Goal: Task Accomplishment & Management: Manage account settings

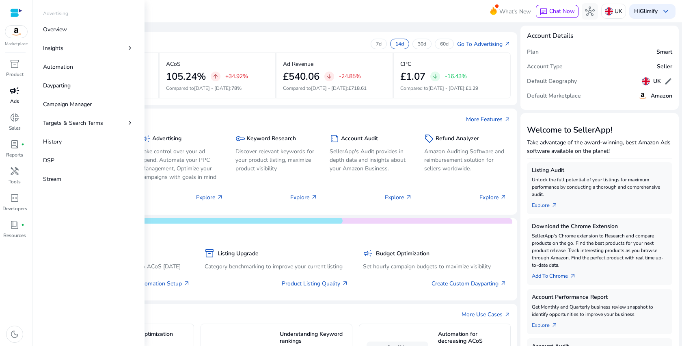
click at [17, 98] on p "Ads" at bounding box center [14, 100] width 9 height 7
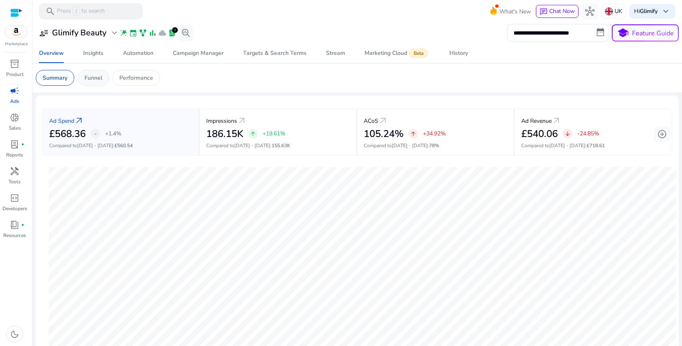
click at [97, 83] on div "Funnel" at bounding box center [94, 78] width 32 height 16
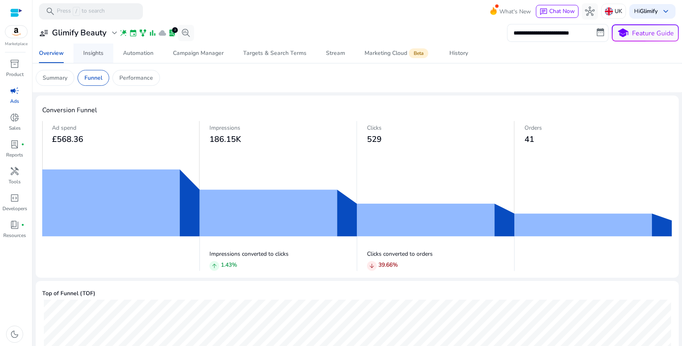
click at [99, 60] on span "Insights" at bounding box center [93, 52] width 20 height 19
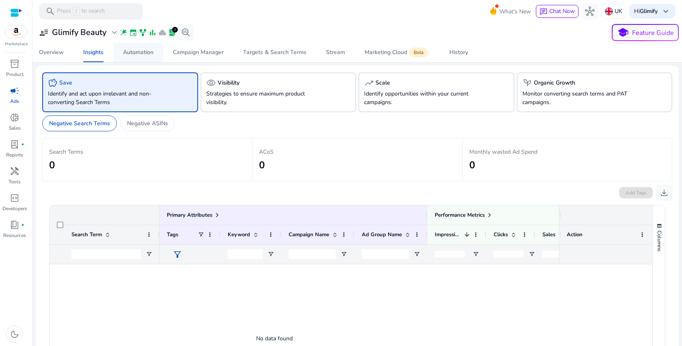
click at [131, 57] on span "Automation" at bounding box center [138, 52] width 30 height 19
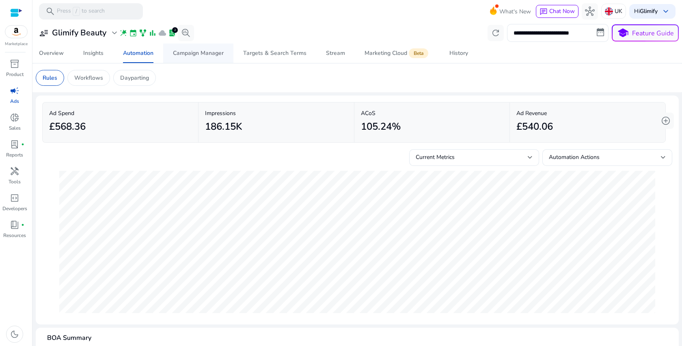
click at [213, 52] on div "Campaign Manager" at bounding box center [198, 53] width 51 height 6
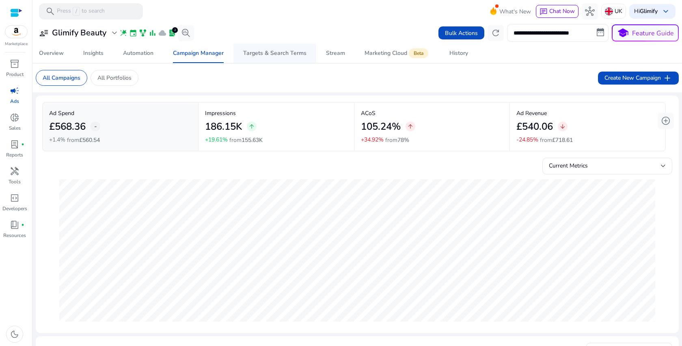
click at [268, 53] on div "Targets & Search Terms" at bounding box center [274, 53] width 63 height 6
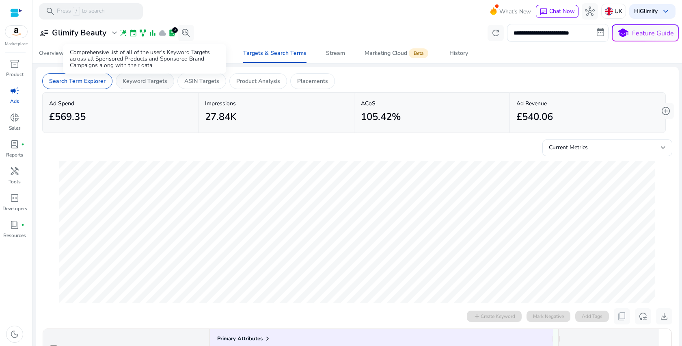
click at [156, 79] on p "Keyword Targets" at bounding box center [145, 81] width 45 height 9
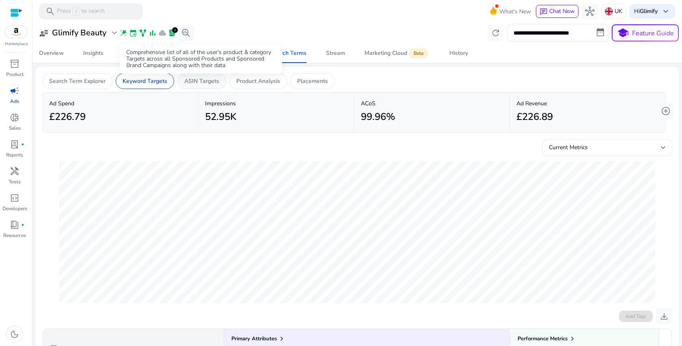
click at [207, 84] on p "ASIN Targets" at bounding box center [201, 81] width 35 height 9
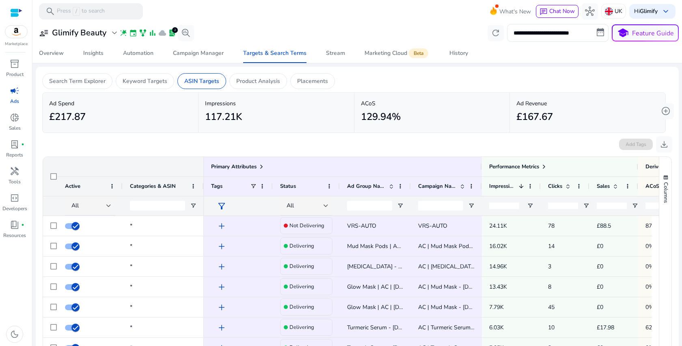
click at [268, 89] on div at bounding box center [357, 90] width 630 height 3
click at [272, 78] on p "Product Analysis" at bounding box center [258, 81] width 44 height 9
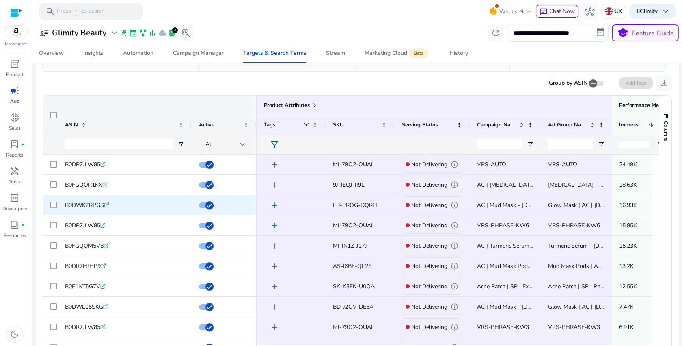
scroll to position [62, 0]
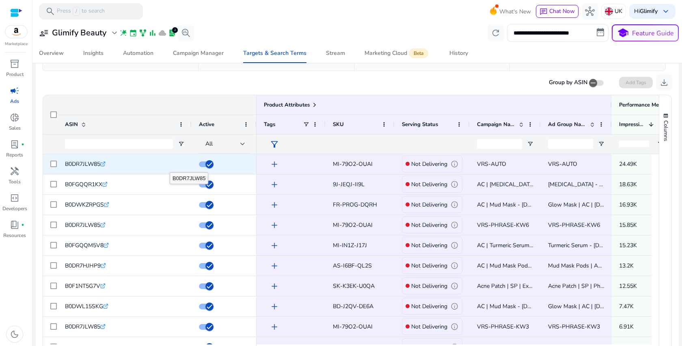
click at [105, 165] on icon at bounding box center [103, 164] width 4 height 4
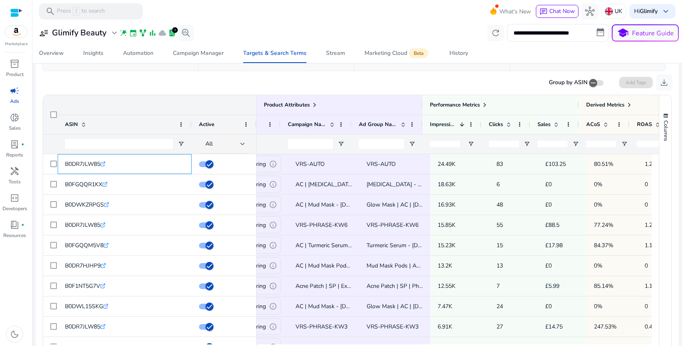
scroll to position [0, 0]
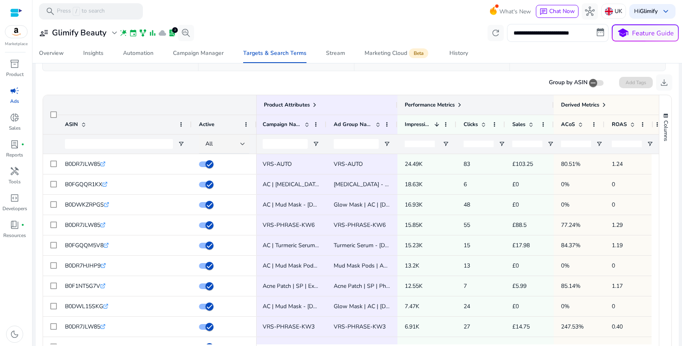
click at [461, 104] on span at bounding box center [459, 105] width 6 height 6
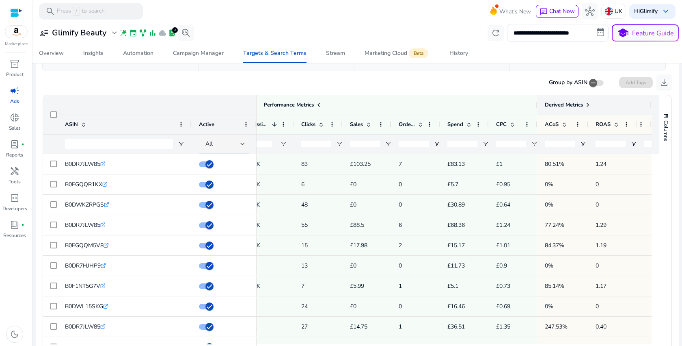
click at [585, 106] on span at bounding box center [588, 105] width 6 height 6
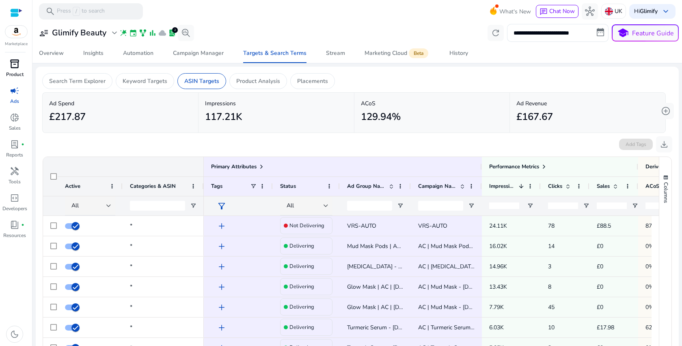
click at [15, 59] on span "inventory_2" at bounding box center [15, 64] width 10 height 10
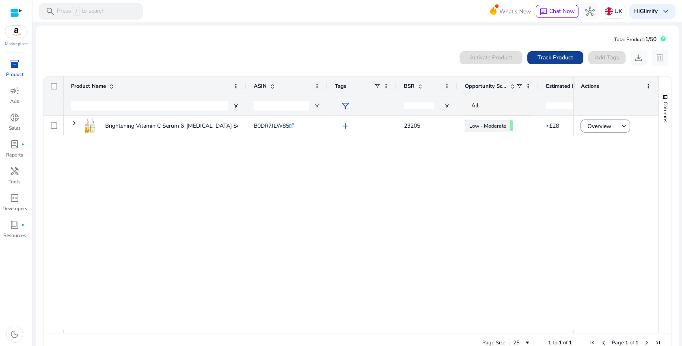
click at [553, 58] on span "Track Product" at bounding box center [556, 57] width 36 height 9
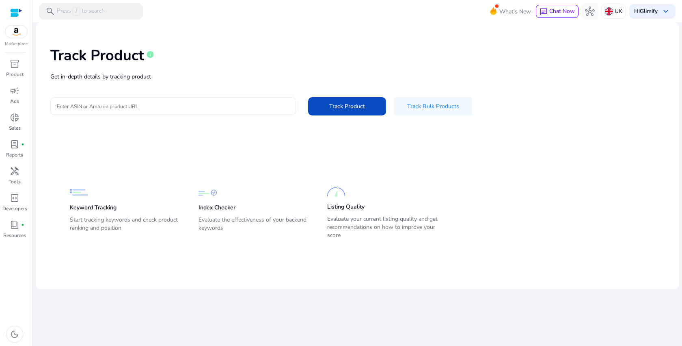
click at [199, 102] on input "Enter ASIN or Amazon product URL" at bounding box center [173, 106] width 233 height 9
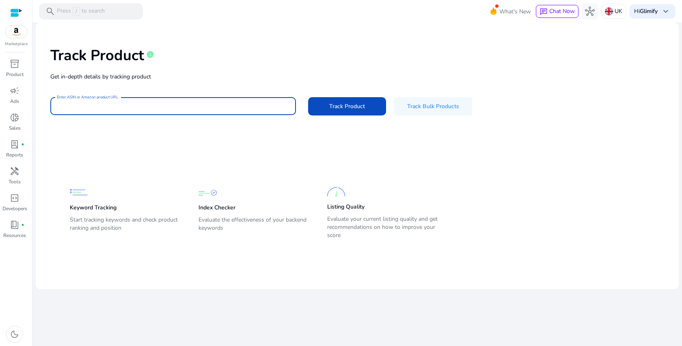
click at [199, 102] on input "Enter ASIN or Amazon product URL" at bounding box center [173, 106] width 233 height 9
click at [411, 106] on span "Track Bulk Products" at bounding box center [433, 106] width 52 height 9
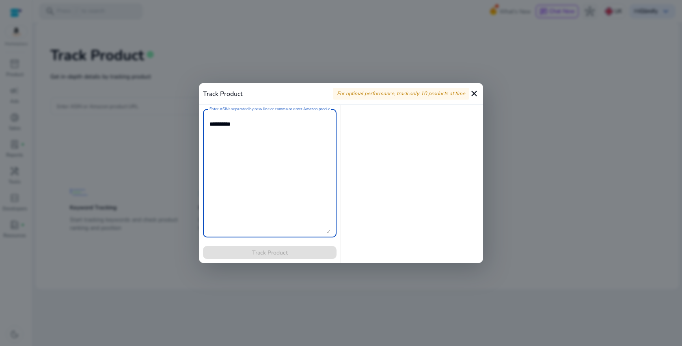
click at [471, 93] on mat-icon "close" at bounding box center [474, 94] width 10 height 10
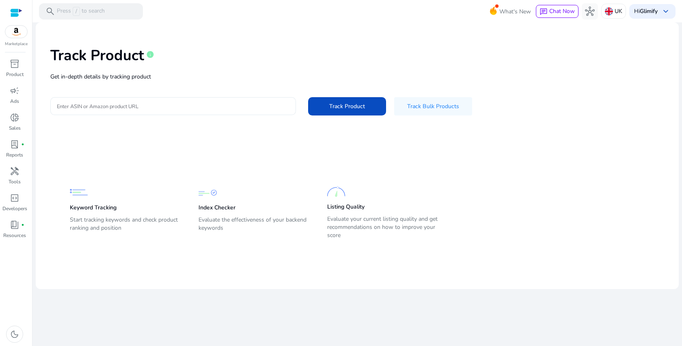
click at [170, 109] on input "Enter ASIN or Amazon product URL" at bounding box center [173, 106] width 233 height 9
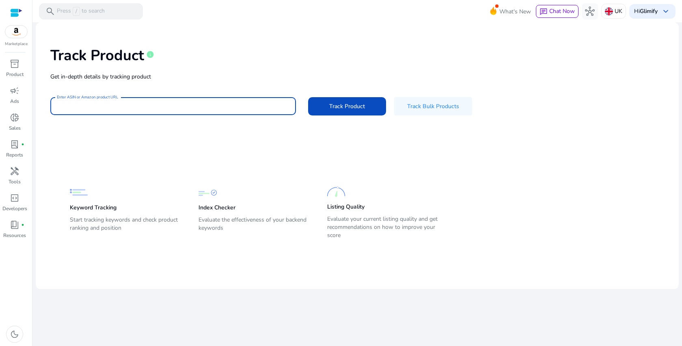
paste input "**********"
type input "**********"
click at [402, 109] on span at bounding box center [433, 105] width 78 height 19
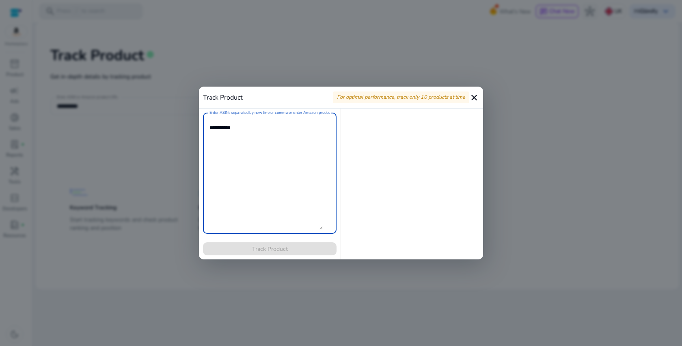
click at [281, 139] on textarea "Enter ASINs separated by new line or comma or enter Amazon product page URL" at bounding box center [266, 173] width 113 height 113
paste textarea "**********"
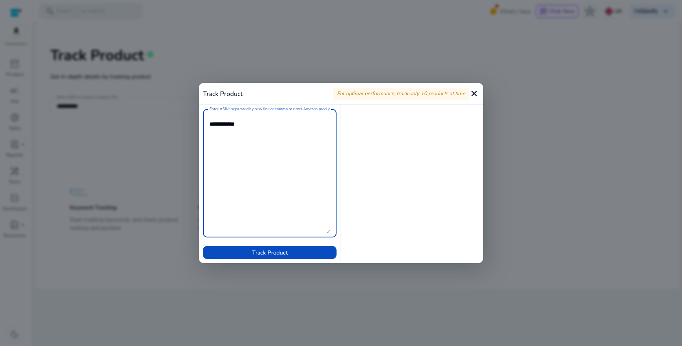
paste textarea "**********"
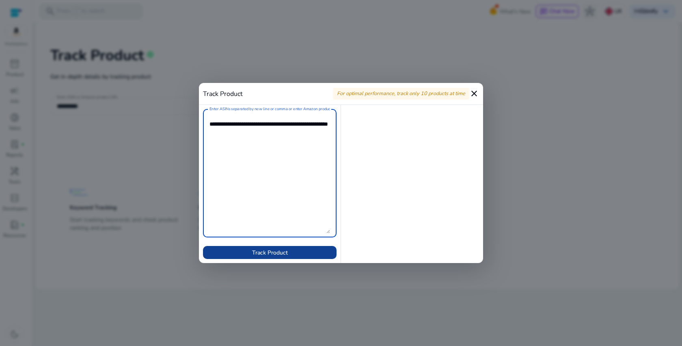
type textarea "**********"
click at [298, 257] on span at bounding box center [270, 251] width 134 height 19
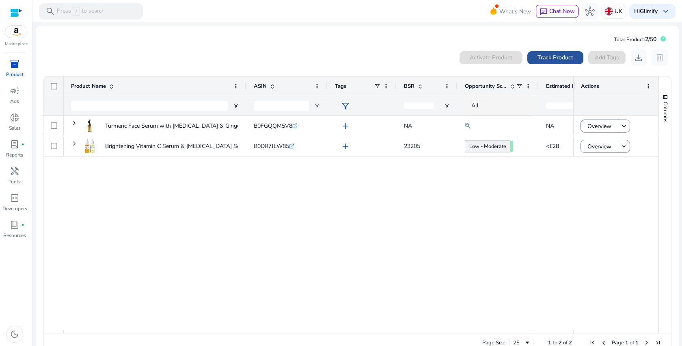
click at [540, 59] on span "Track Product" at bounding box center [556, 57] width 36 height 9
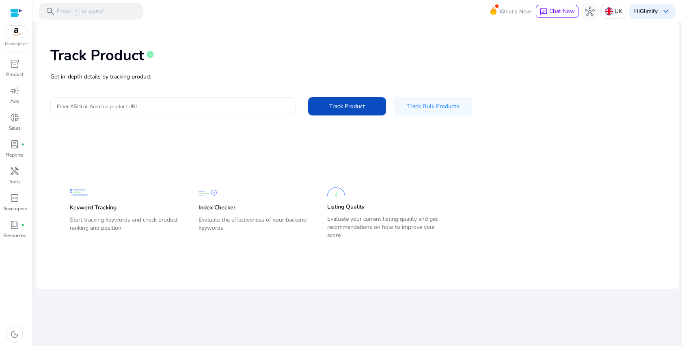
click at [247, 102] on input "Enter ASIN or Amazon product URL" at bounding box center [173, 106] width 233 height 9
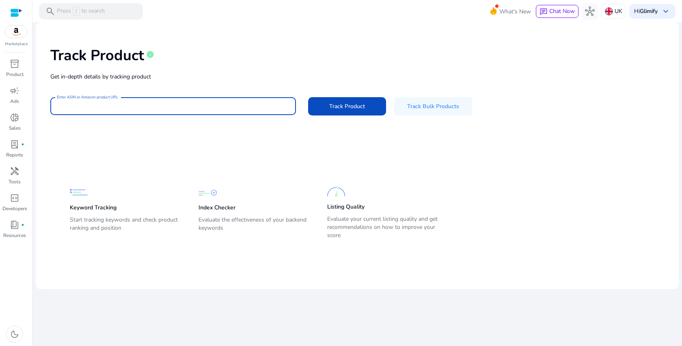
paste input "**********"
type input "**********"
click at [330, 108] on span "Track Product" at bounding box center [347, 106] width 36 height 9
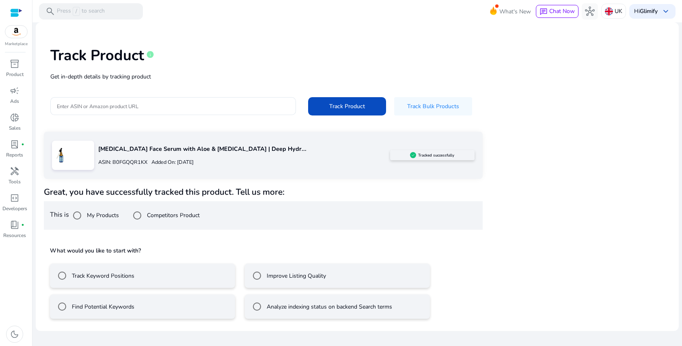
click at [192, 278] on mat-radio-button "Track Keyword Positions" at bounding box center [142, 275] width 185 height 24
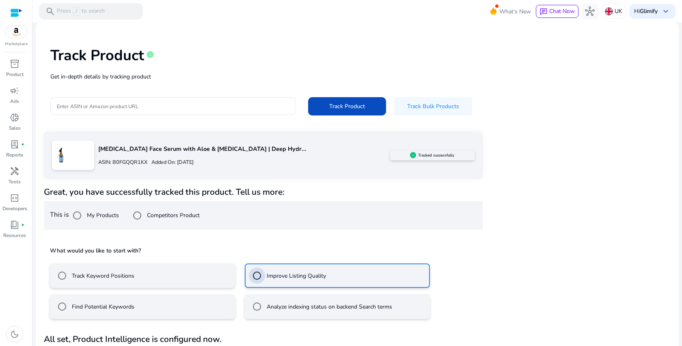
scroll to position [21, 0]
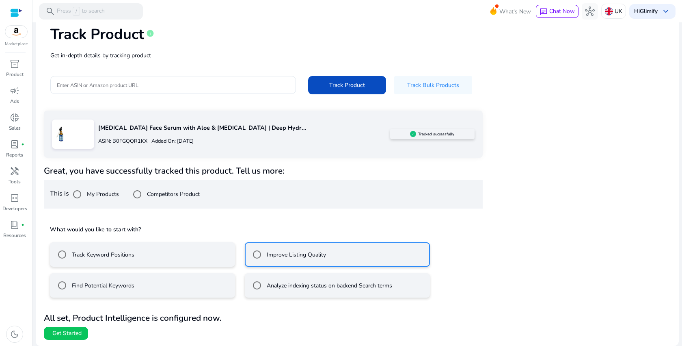
click at [171, 283] on mat-radio-button "Find Potential Keywords" at bounding box center [142, 285] width 185 height 24
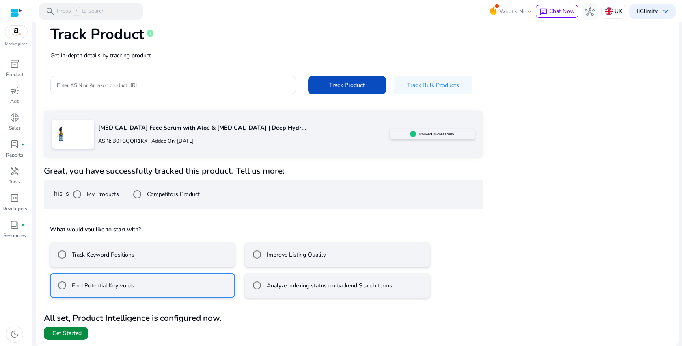
click at [76, 333] on span "Get Started" at bounding box center [66, 333] width 29 height 8
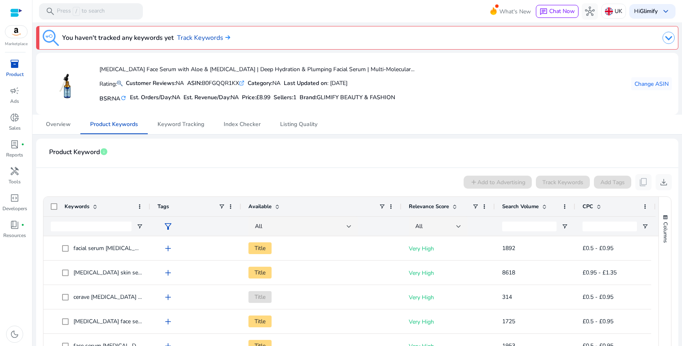
scroll to position [110, 0]
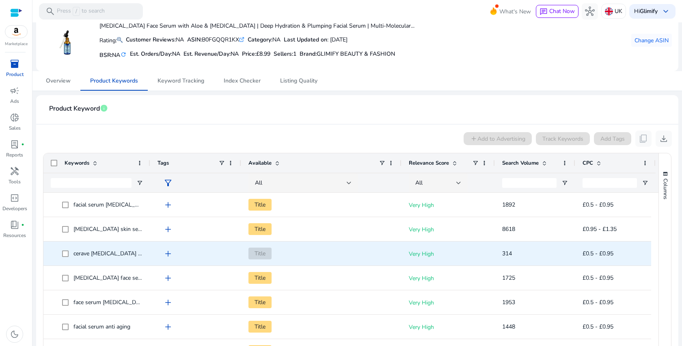
scroll to position [38, 0]
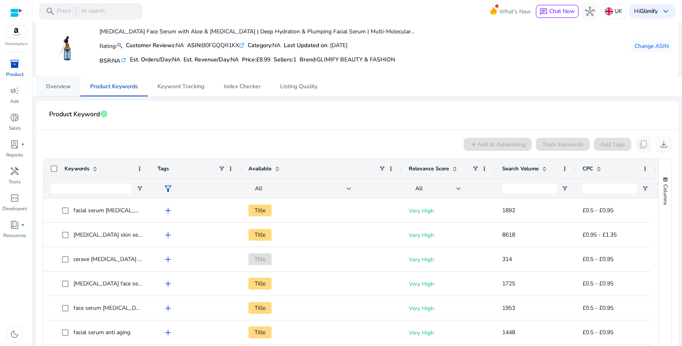
click at [58, 89] on span "Overview" at bounding box center [58, 87] width 25 height 6
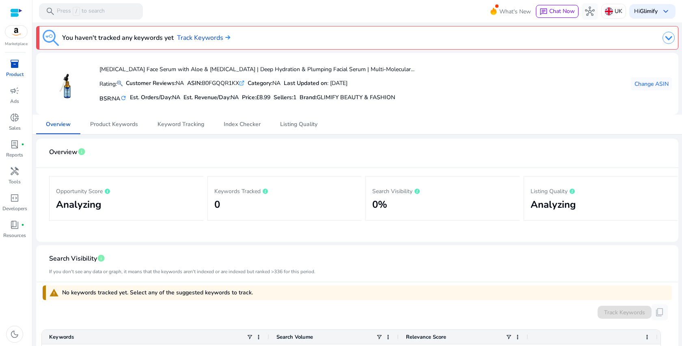
click at [14, 70] on div "inventory_2" at bounding box center [14, 63] width 23 height 13
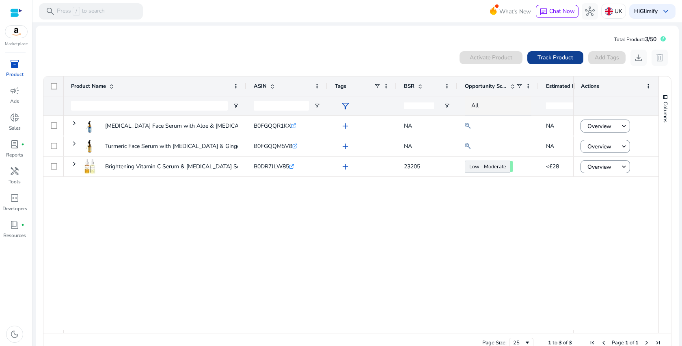
click at [542, 60] on span "Track Product" at bounding box center [556, 57] width 36 height 9
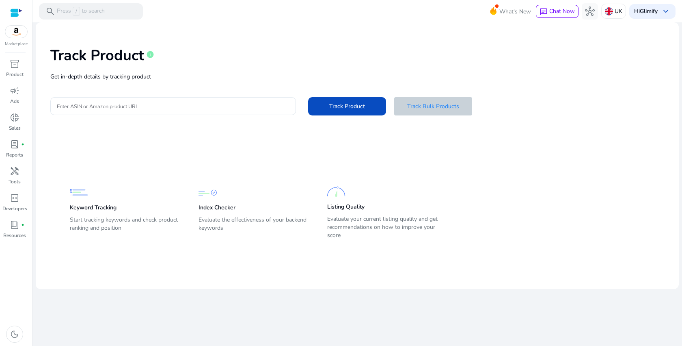
click at [443, 106] on span "Track Bulk Products" at bounding box center [433, 106] width 52 height 9
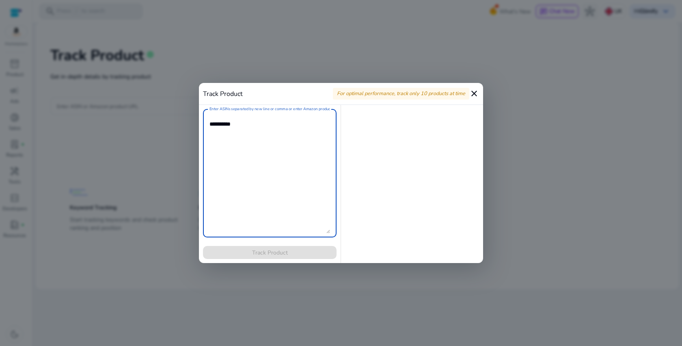
click at [224, 124] on textarea "Enter ASINs separated by new line or comma or enter Amazon product page URL" at bounding box center [270, 173] width 121 height 120
paste textarea "**********"
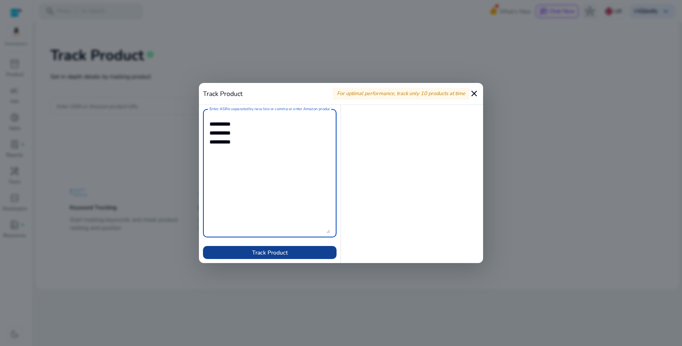
type textarea "**********"
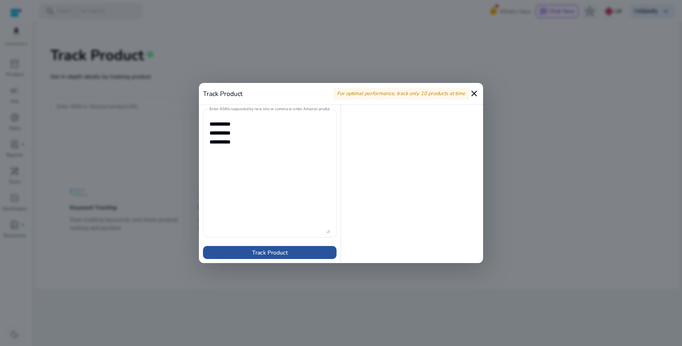
click at [274, 251] on span "Track Product" at bounding box center [270, 252] width 36 height 9
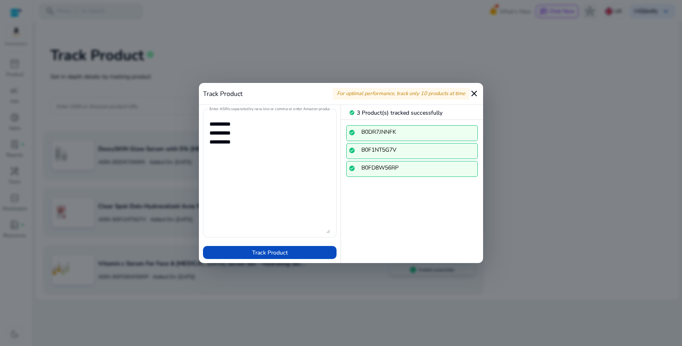
click at [474, 96] on mat-icon "close" at bounding box center [474, 94] width 10 height 10
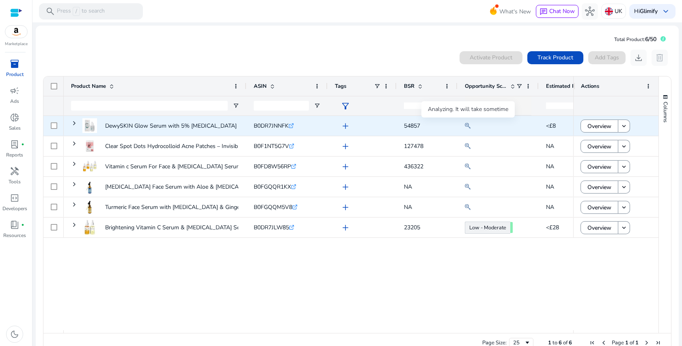
click at [467, 126] on mat-icon at bounding box center [468, 126] width 6 height 10
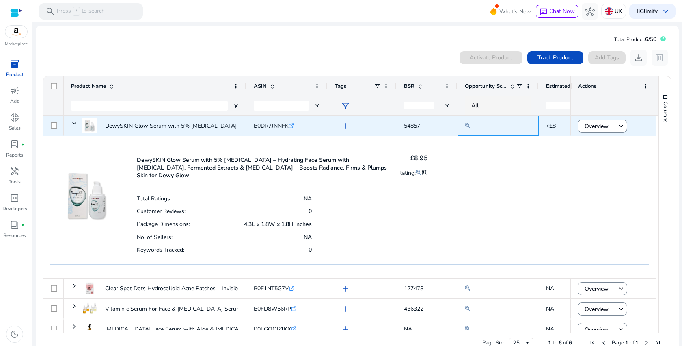
click at [467, 126] on mat-icon at bounding box center [468, 126] width 6 height 10
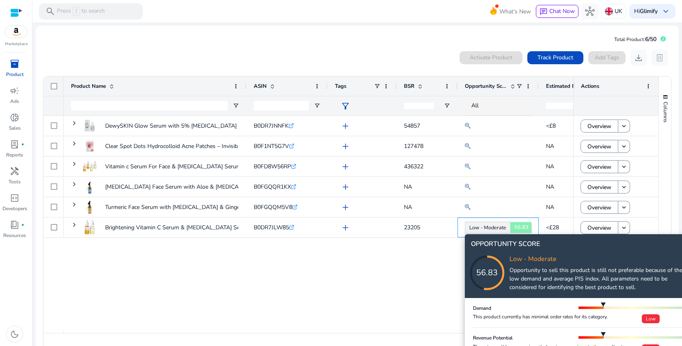
click at [483, 227] on body "We recommend switching to desktop view for the best experience. Marketplace inv…" at bounding box center [341, 173] width 682 height 346
click at [483, 227] on icon at bounding box center [495, 264] width 81 height 81
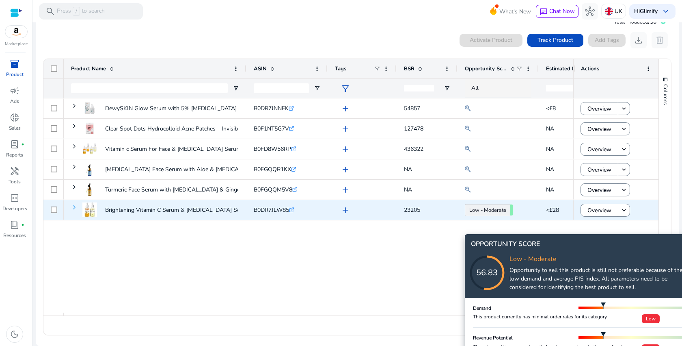
click at [76, 209] on span at bounding box center [74, 207] width 6 height 6
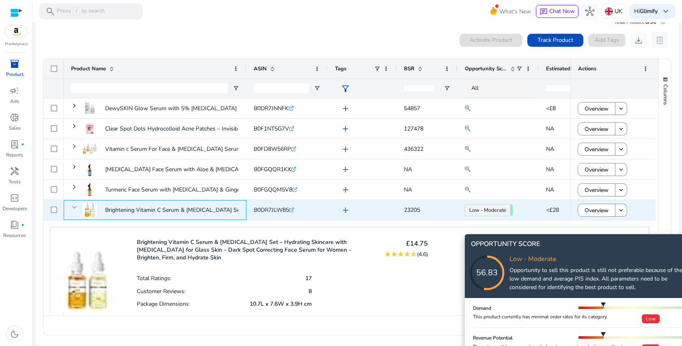
scroll to position [50, 0]
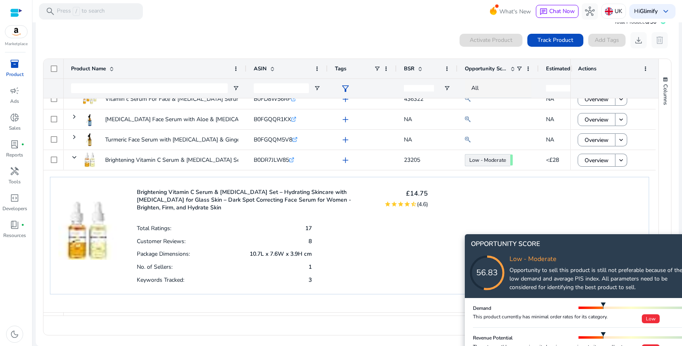
click at [579, 234] on div "OPPORTUNITY SCORE 56.83 Low - Moderate Opportunity to sell this product is stil…" at bounding box center [578, 266] width 227 height 64
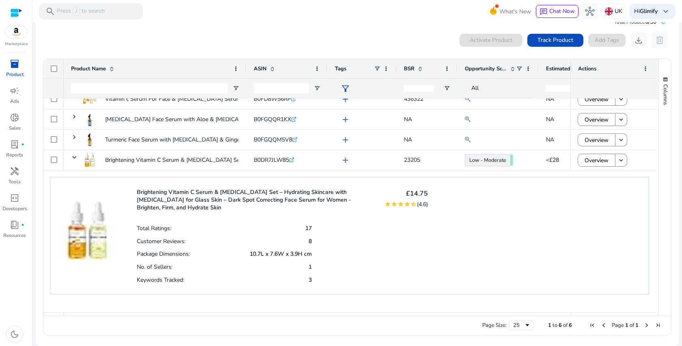
click at [579, 234] on div "Brightening Vitamin C Serum & Retinol Set – Hydrating Skincare with Hyaluronic …" at bounding box center [349, 236] width 599 height 118
click at [381, 231] on div "Total Ratings: 17 Customer Reviews: 8 Package Dimensions: 10.7L x 7.6W x 3.9H c…" at bounding box center [282, 253] width 291 height 64
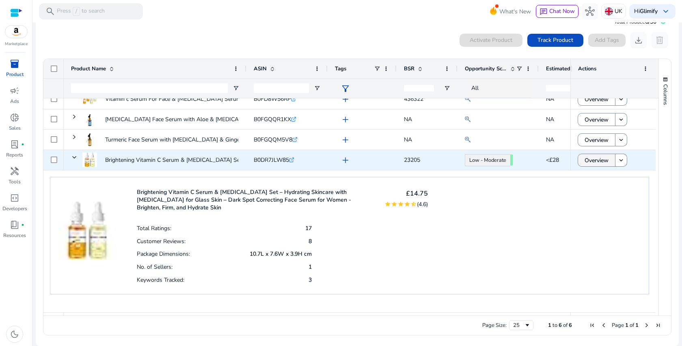
click at [610, 161] on span at bounding box center [596, 159] width 37 height 19
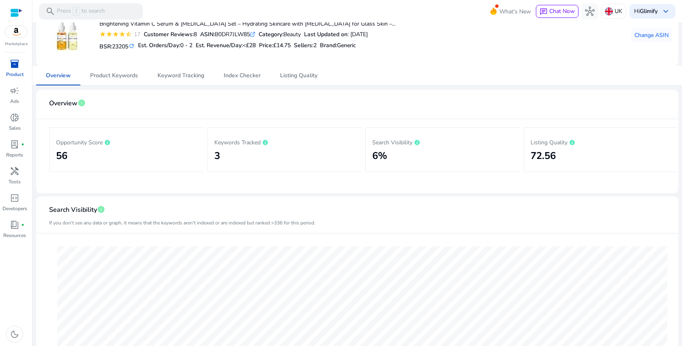
scroll to position [17, 0]
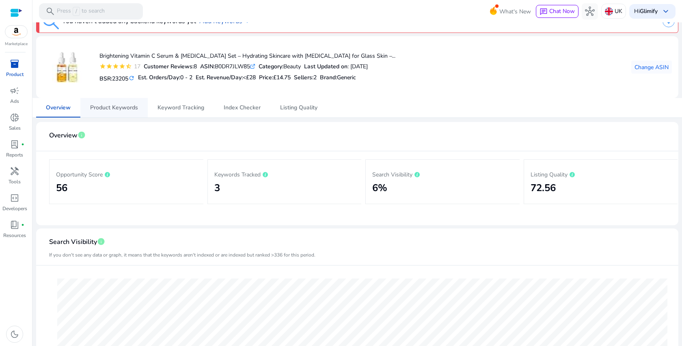
click at [132, 108] on span "Product Keywords" at bounding box center [114, 108] width 48 height 6
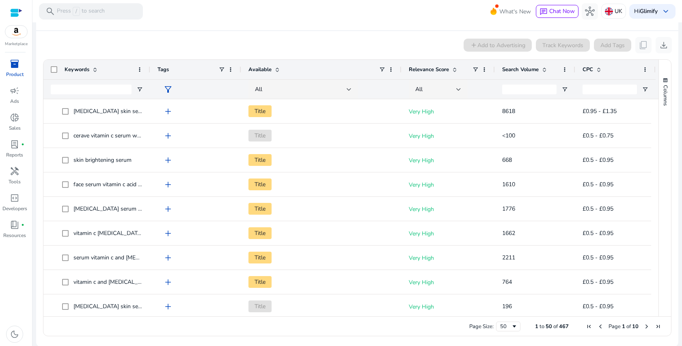
scroll to position [123, 0]
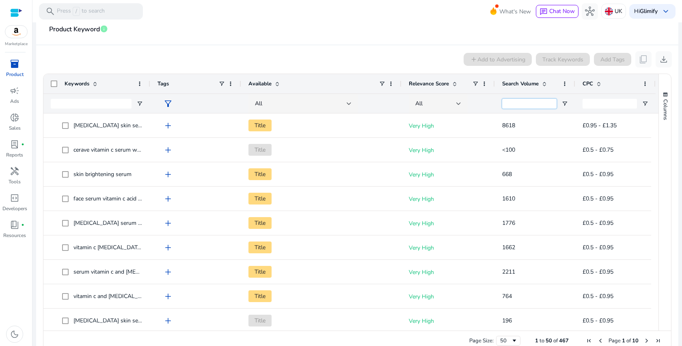
click at [534, 107] on input "Search Volume Filter Input" at bounding box center [529, 104] width 54 height 10
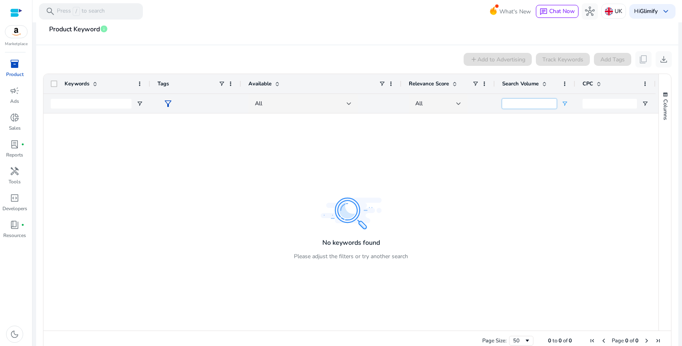
type input "*"
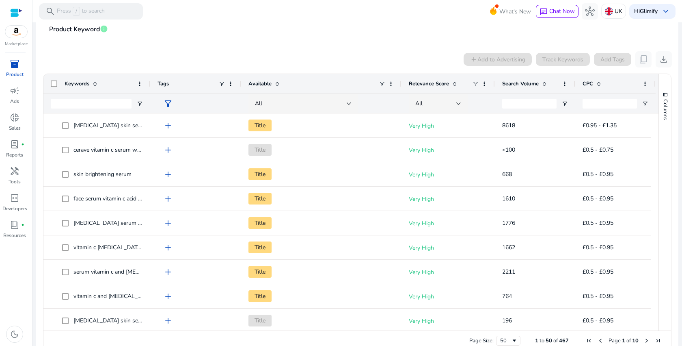
click at [170, 102] on span "filter_alt" at bounding box center [168, 104] width 10 height 10
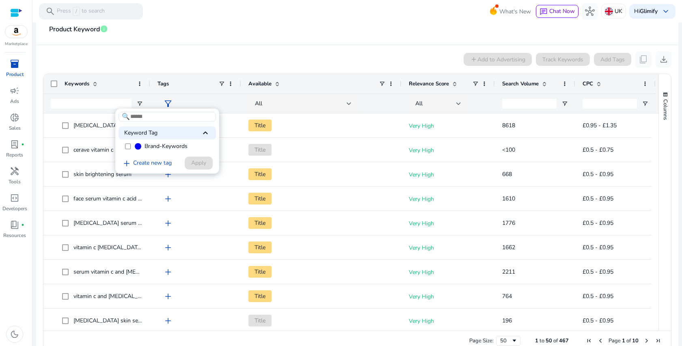
click at [208, 134] on span "keyboard_arrow_up" at bounding box center [206, 133] width 10 height 10
click at [208, 133] on span "keyboard_arrow_down" at bounding box center [206, 133] width 10 height 10
click at [208, 133] on span "keyboard_arrow_up" at bounding box center [206, 133] width 10 height 10
click at [244, 63] on div at bounding box center [341, 173] width 682 height 346
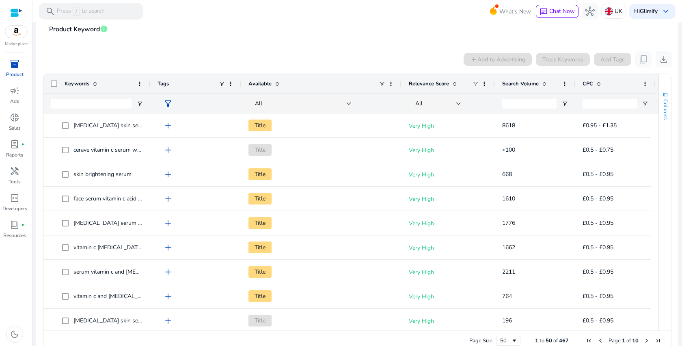
click at [665, 94] on span "button" at bounding box center [665, 94] width 6 height 6
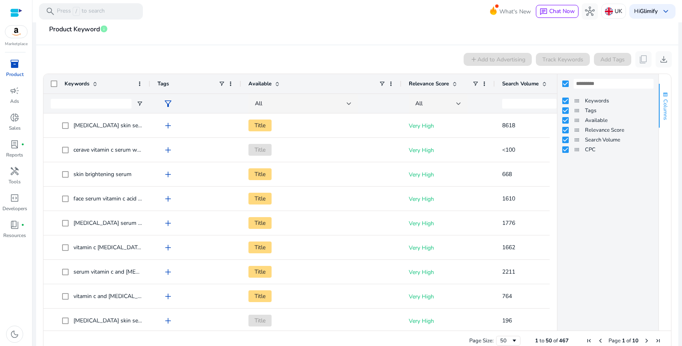
click at [665, 94] on span "button" at bounding box center [665, 94] width 6 height 6
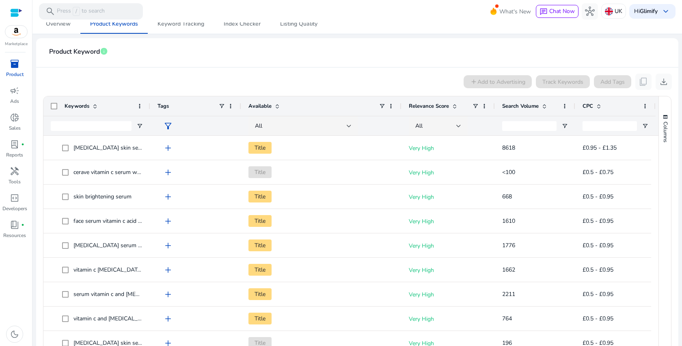
scroll to position [59, 0]
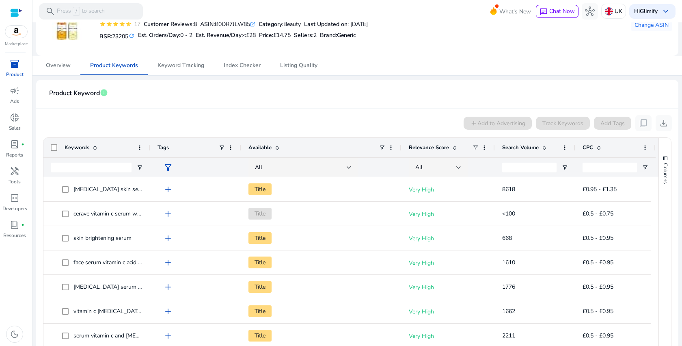
click at [88, 147] on span "Keywords" at bounding box center [77, 147] width 25 height 7
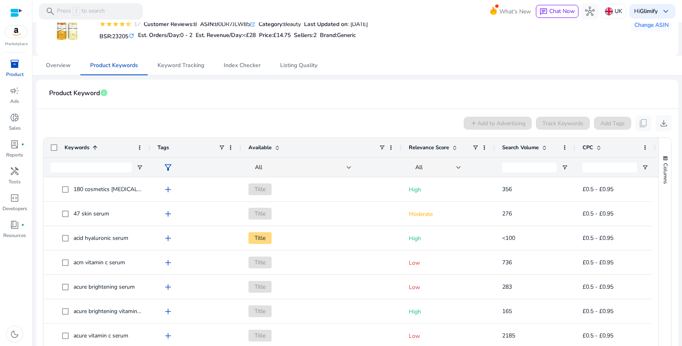
click at [88, 147] on span "Keywords" at bounding box center [77, 147] width 25 height 7
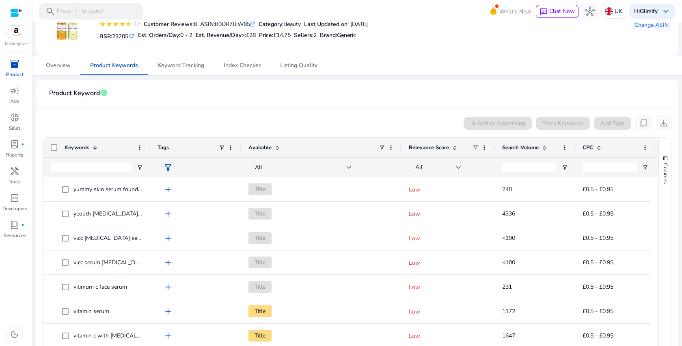
click at [85, 150] on span "Keywords" at bounding box center [77, 147] width 25 height 7
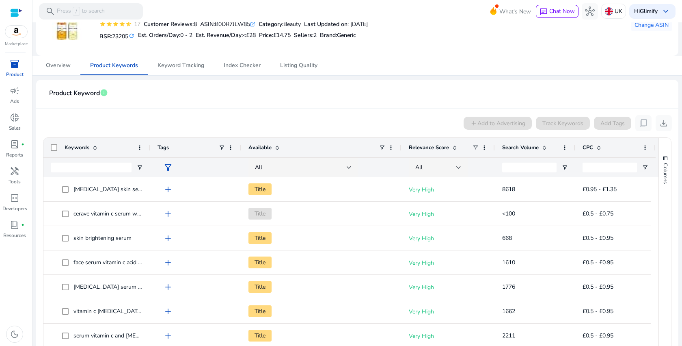
click at [517, 148] on span "Search Volume" at bounding box center [520, 147] width 37 height 7
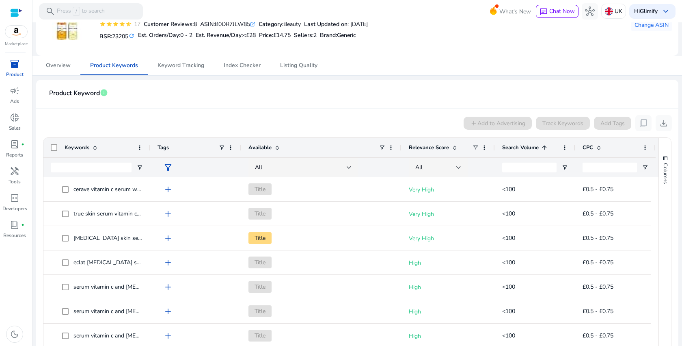
click at [517, 149] on span "Search Volume" at bounding box center [520, 147] width 37 height 7
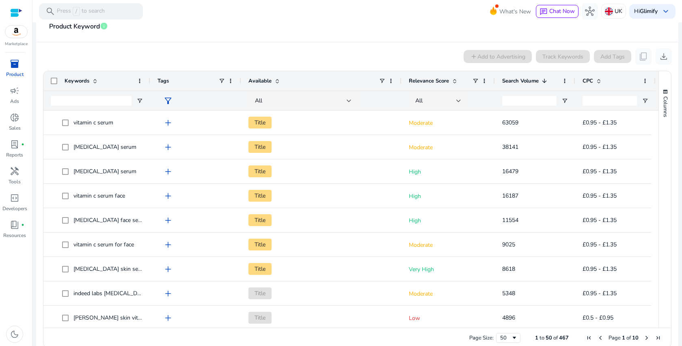
scroll to position [130, 0]
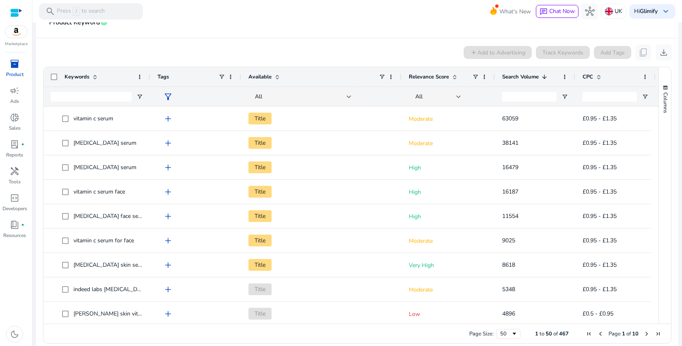
click at [441, 77] on span "Relevance Score" at bounding box center [429, 76] width 40 height 7
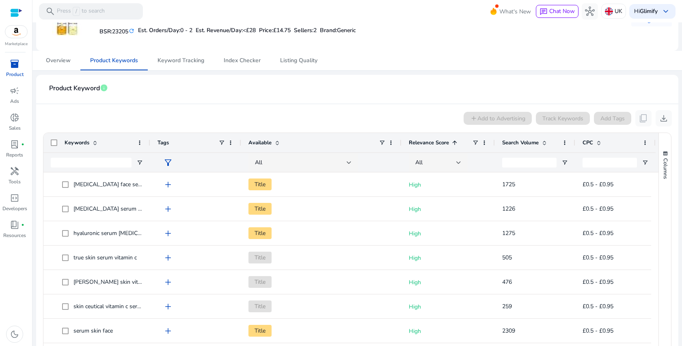
scroll to position [111, 0]
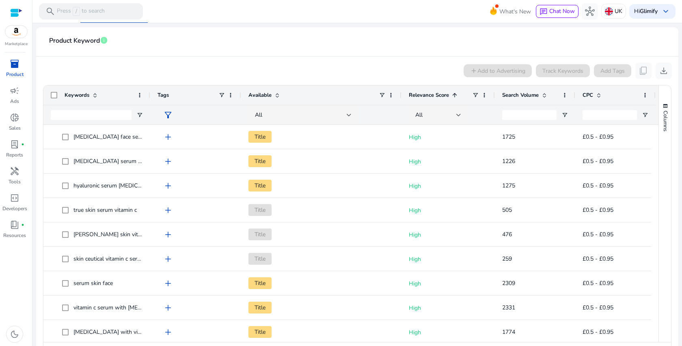
click at [441, 78] on div "add Add to Advertising Track Keywords Add Tags content_copy download" at bounding box center [357, 71] width 629 height 16
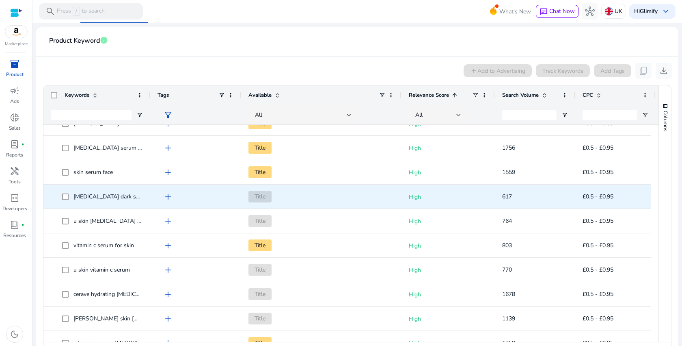
scroll to position [0, 0]
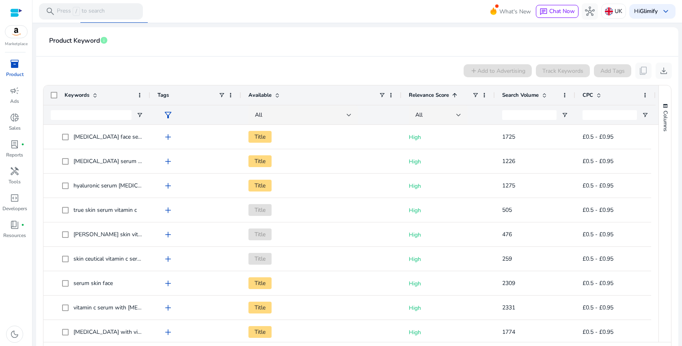
click at [516, 93] on span "Search Volume" at bounding box center [520, 94] width 37 height 7
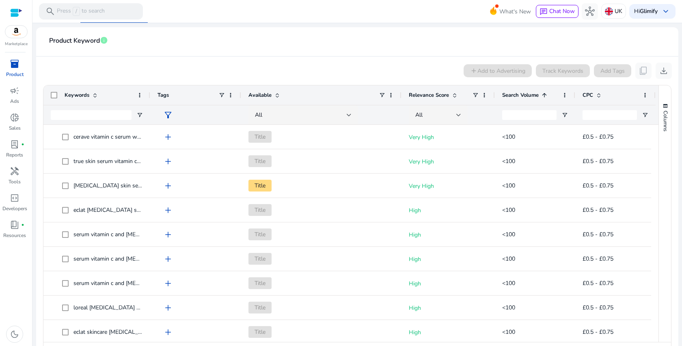
click at [516, 93] on span "Search Volume" at bounding box center [520, 94] width 37 height 7
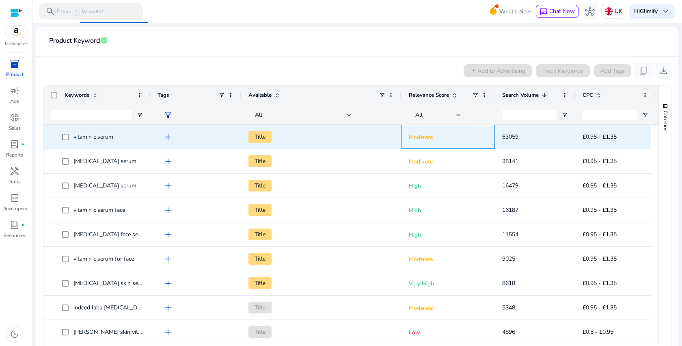
click at [415, 136] on p "Moderate" at bounding box center [448, 137] width 79 height 17
click at [417, 136] on p "Moderate" at bounding box center [448, 137] width 79 height 17
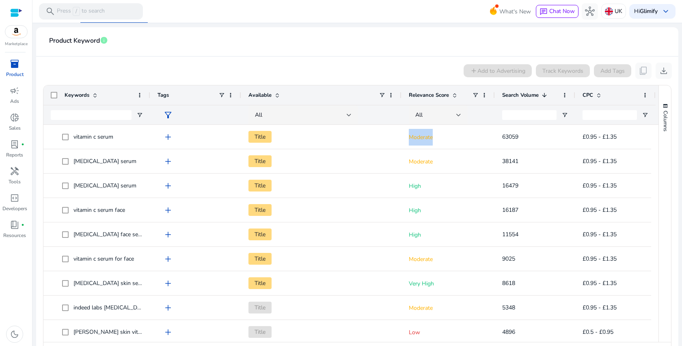
click at [436, 99] on div "Relevance Score" at bounding box center [440, 94] width 63 height 15
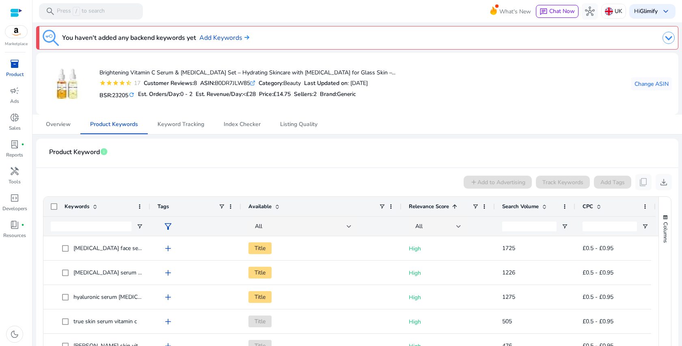
click at [18, 67] on span "inventory_2" at bounding box center [15, 64] width 10 height 10
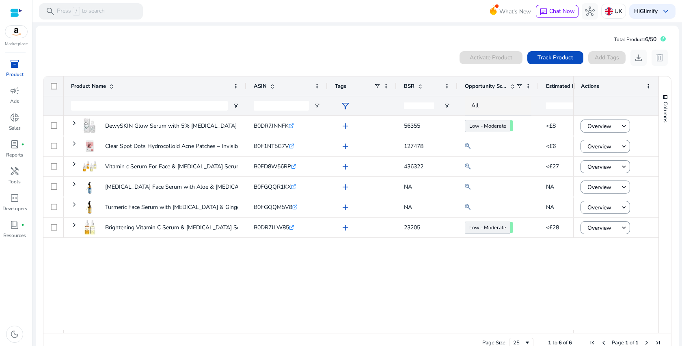
click at [410, 297] on div "DewySKIN Glow Serum with 5% Hyaluronic Acid – Hydrating Face... B0DR7JNNFK .st0…" at bounding box center [319, 223] width 510 height 214
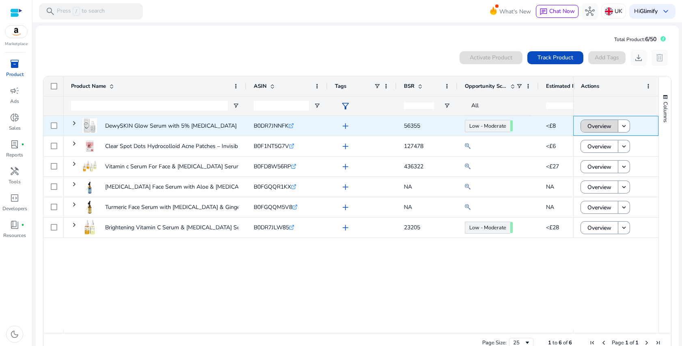
click at [583, 126] on span at bounding box center [599, 125] width 37 height 19
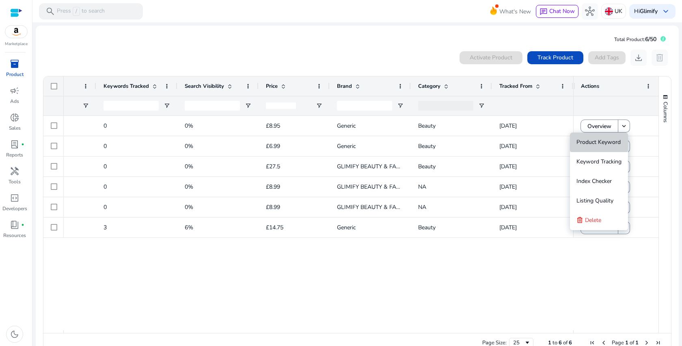
click at [613, 138] on span "Product Keyword" at bounding box center [599, 142] width 44 height 8
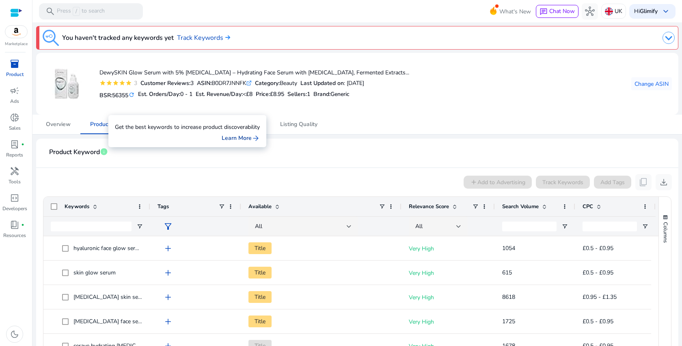
click at [229, 136] on link "Learn More arrow_forward" at bounding box center [241, 138] width 38 height 9
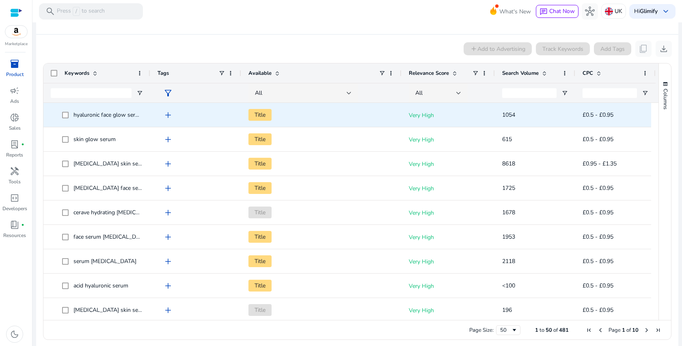
click at [258, 115] on span "Title" at bounding box center [259, 115] width 23 height 12
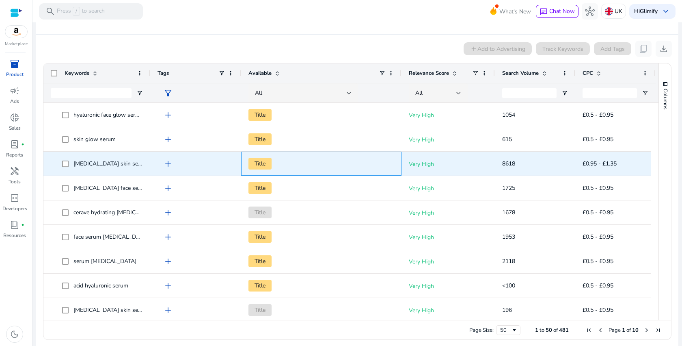
click at [323, 170] on span "Title" at bounding box center [321, 163] width 146 height 17
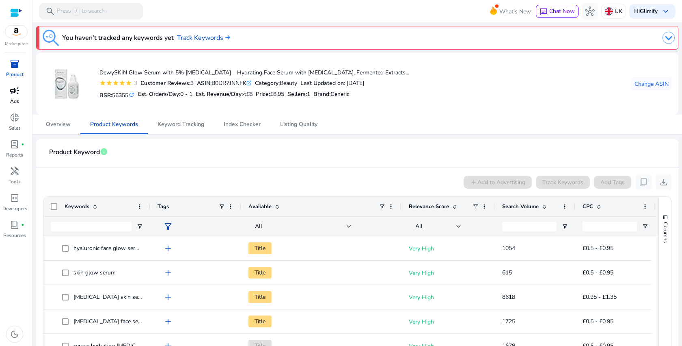
click at [15, 100] on p "Ads" at bounding box center [14, 100] width 9 height 7
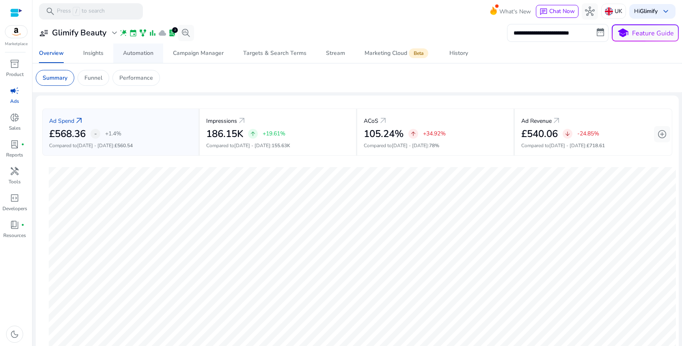
click at [123, 61] on link "Automation" at bounding box center [138, 52] width 50 height 19
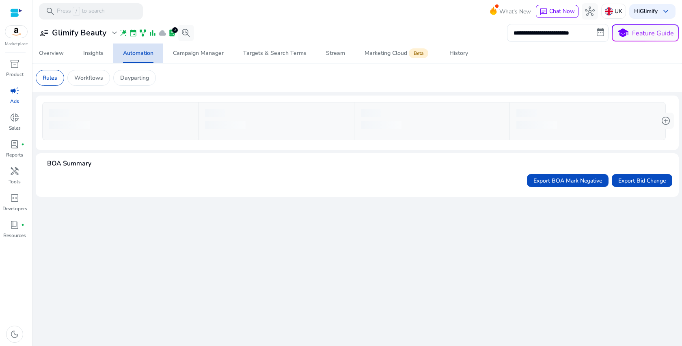
click at [123, 61] on link "Automation" at bounding box center [138, 52] width 50 height 19
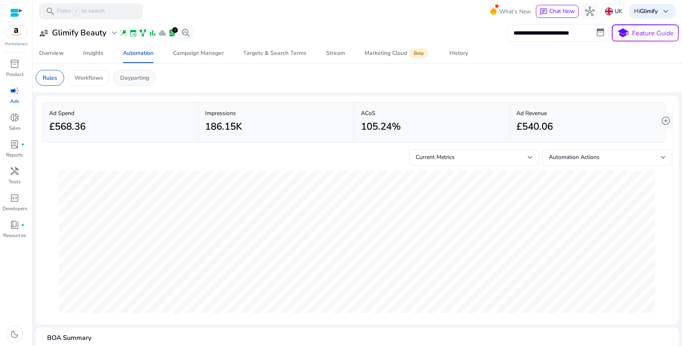
click at [133, 84] on div "Dayparting" at bounding box center [134, 78] width 43 height 16
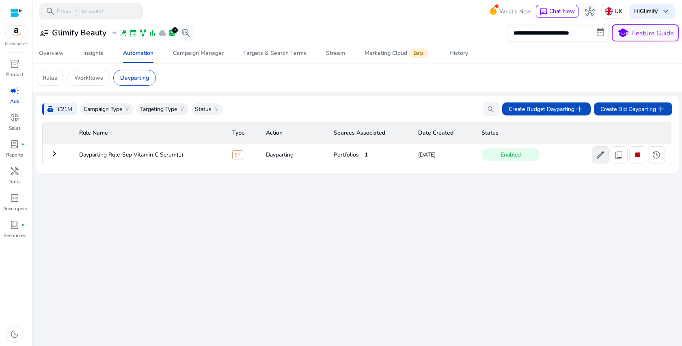
click at [598, 156] on span "edit" at bounding box center [601, 155] width 10 height 10
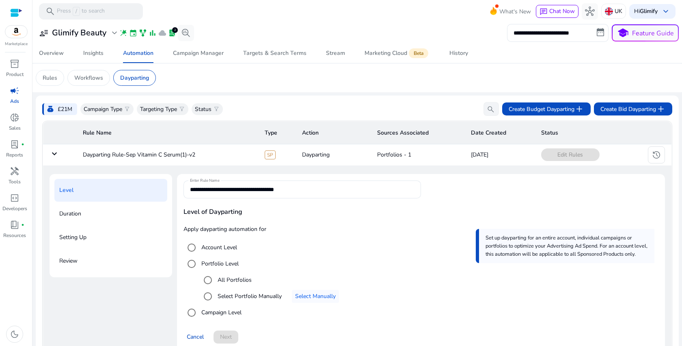
scroll to position [27, 0]
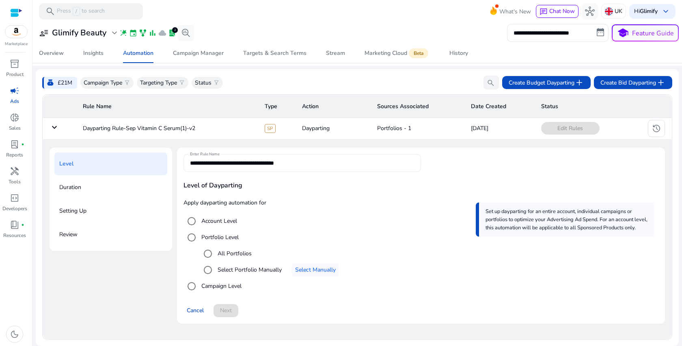
click at [300, 162] on input "**********" at bounding box center [302, 162] width 225 height 9
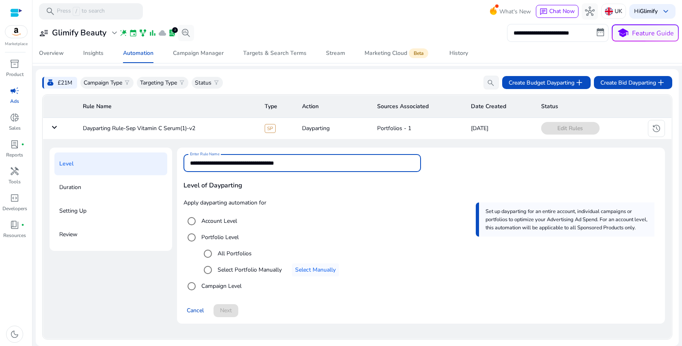
click at [341, 164] on input "**********" at bounding box center [302, 162] width 225 height 9
type input "**********"
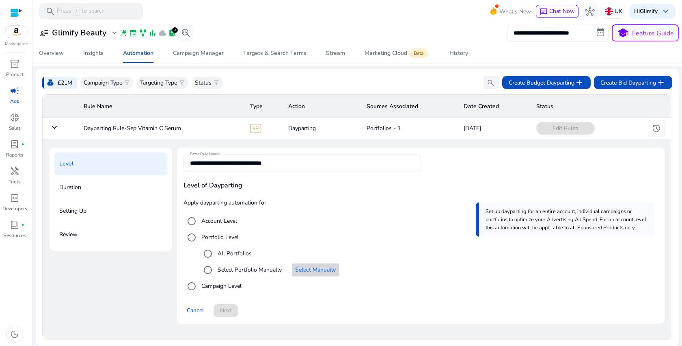
click at [298, 268] on span "Select Manually" at bounding box center [315, 269] width 41 height 9
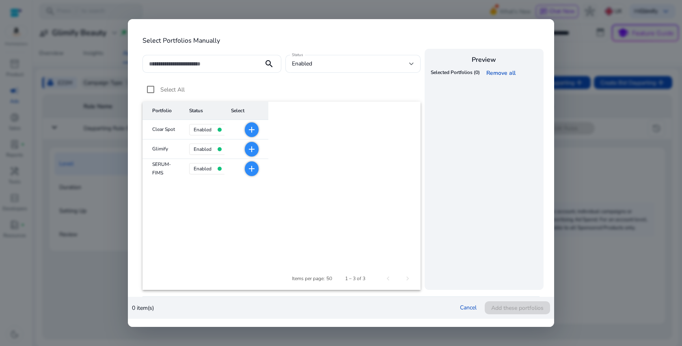
click at [255, 171] on mat-icon "add" at bounding box center [252, 169] width 10 height 10
click at [518, 309] on span "Add these portfolios" at bounding box center [517, 307] width 52 height 9
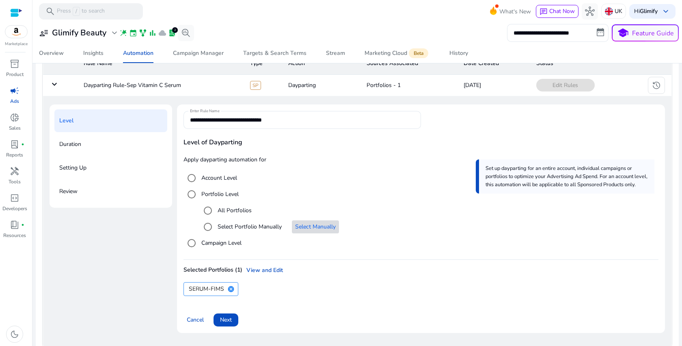
scroll to position [79, 0]
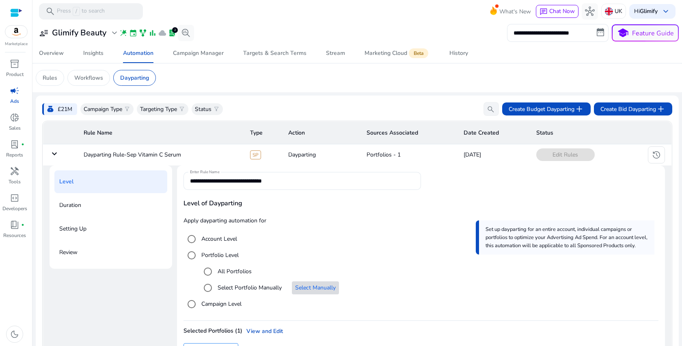
scroll to position [79, 0]
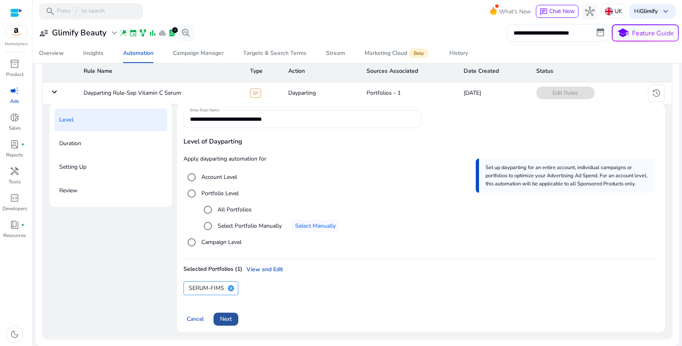
click at [226, 314] on span "Next" at bounding box center [226, 318] width 12 height 9
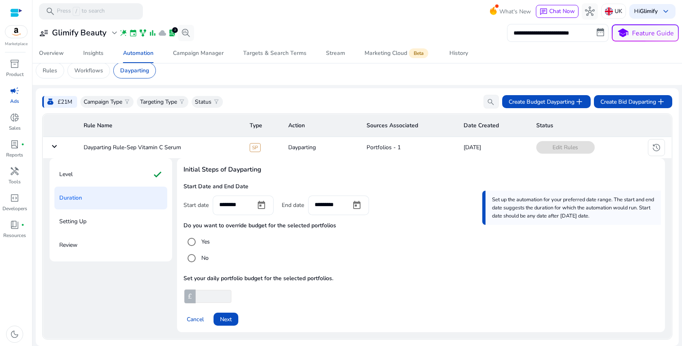
scroll to position [25, 0]
click at [263, 195] on span "Open calendar" at bounding box center [261, 204] width 19 height 19
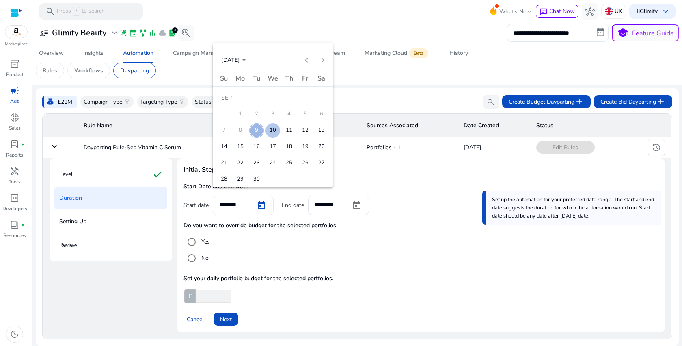
click at [276, 128] on span "10" at bounding box center [273, 130] width 15 height 15
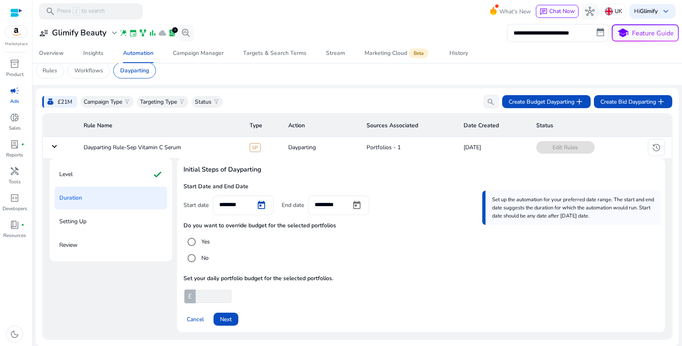
type input "*********"
click at [358, 197] on span "Open calendar" at bounding box center [356, 204] width 19 height 19
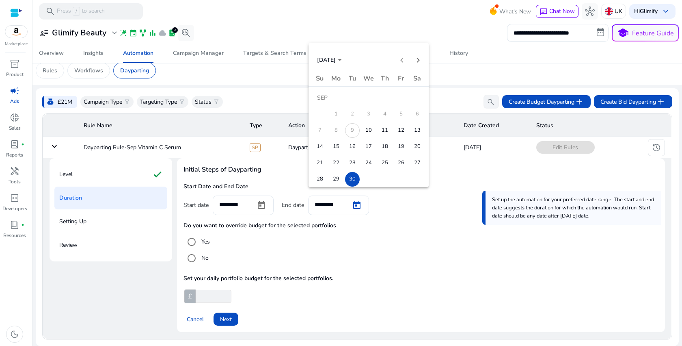
click at [353, 181] on span "30" at bounding box center [352, 179] width 15 height 15
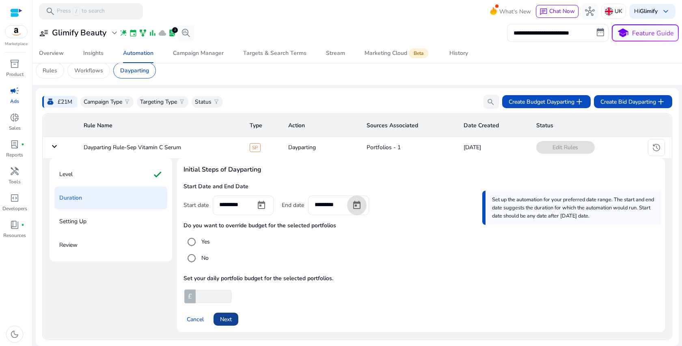
click at [222, 315] on span "Next" at bounding box center [226, 319] width 12 height 9
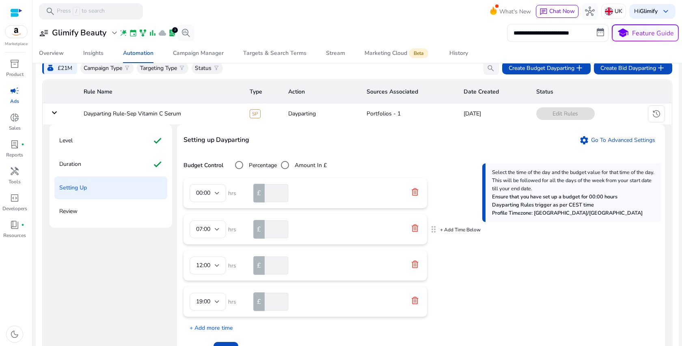
scroll to position [41, 0]
click at [416, 231] on icon at bounding box center [415, 227] width 8 height 8
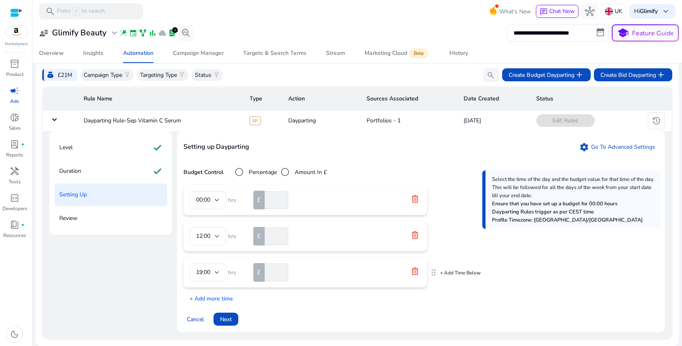
scroll to position [30, 0]
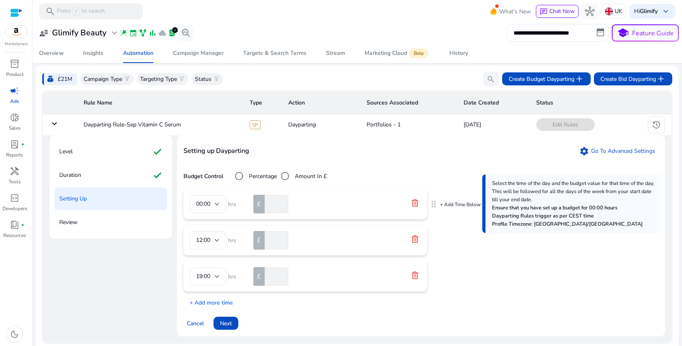
click at [416, 207] on icon at bounding box center [415, 203] width 8 height 8
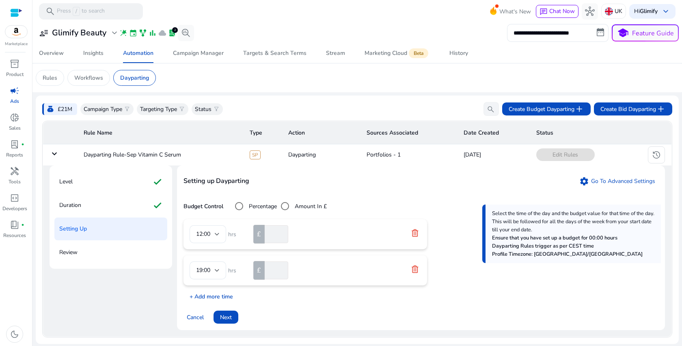
click at [216, 292] on p "+ Add more time" at bounding box center [209, 294] width 50 height 13
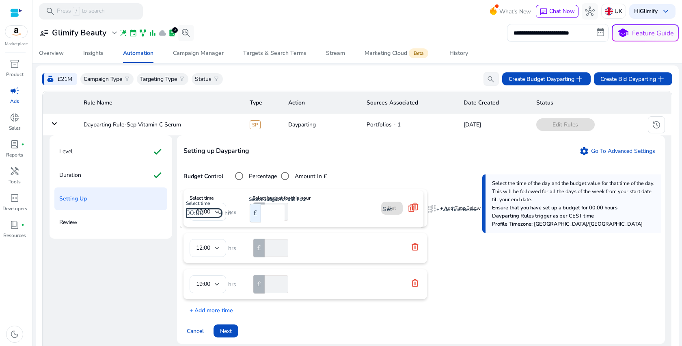
drag, startPoint x: 434, startPoint y: 291, endPoint x: 431, endPoint y: 204, distance: 86.5
click at [277, 218] on input "number" at bounding box center [275, 212] width 25 height 18
type input "*"
click at [401, 216] on span at bounding box center [411, 207] width 22 height 19
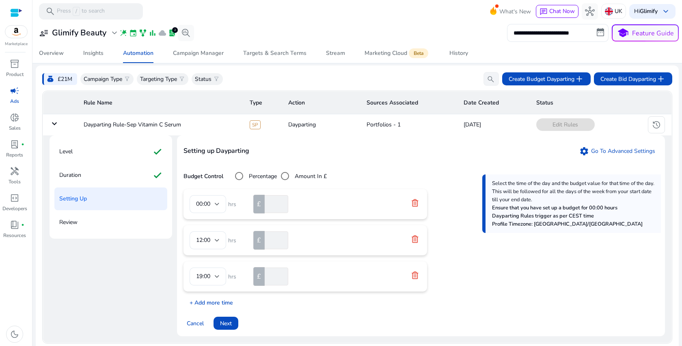
click at [212, 307] on p "+ Add more time" at bounding box center [209, 300] width 50 height 13
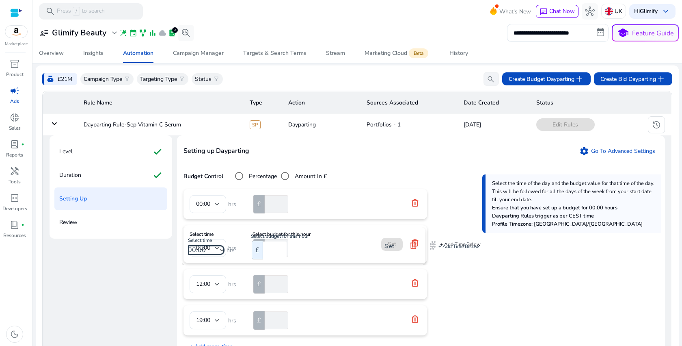
drag, startPoint x: 433, startPoint y: 326, endPoint x: 432, endPoint y: 241, distance: 85.7
click at [221, 257] on div "00:00" at bounding box center [208, 248] width 37 height 18
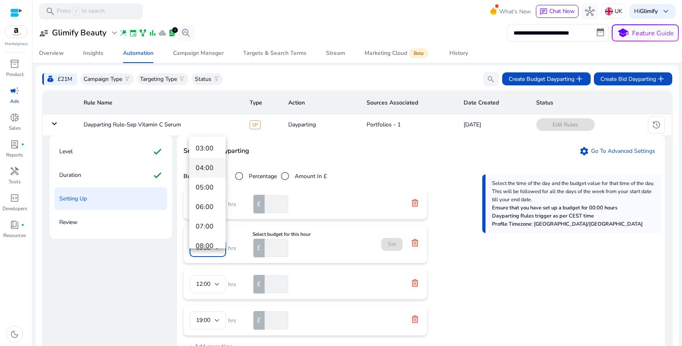
scroll to position [71, 0]
click at [212, 198] on span "06:00" at bounding box center [208, 195] width 24 height 9
click at [274, 257] on input "number" at bounding box center [275, 248] width 25 height 18
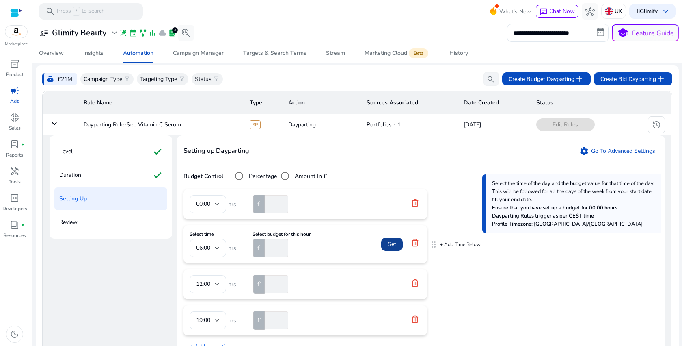
type input "*"
click at [386, 254] on span at bounding box center [392, 243] width 22 height 19
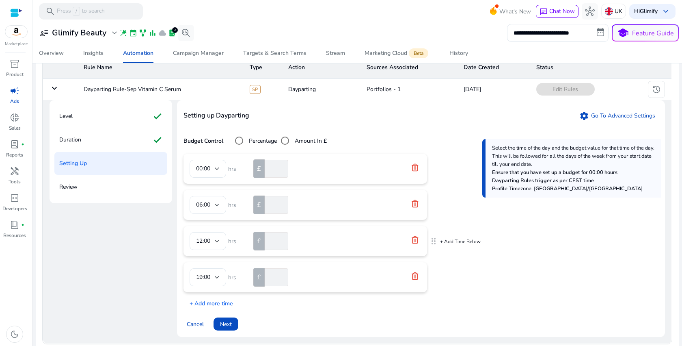
scroll to position [72, 0]
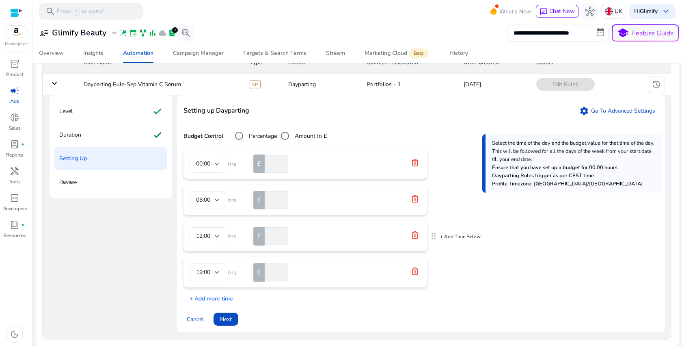
click at [416, 239] on icon at bounding box center [415, 235] width 8 height 8
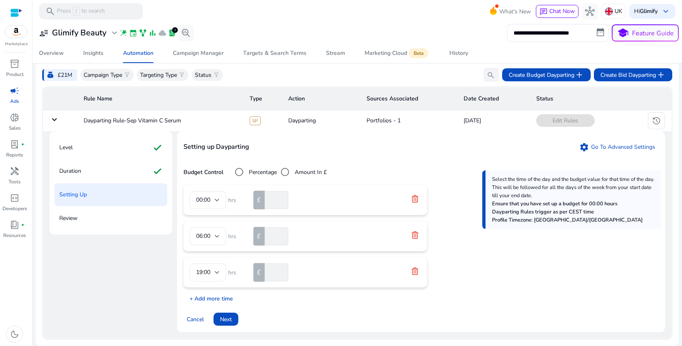
click at [209, 292] on p "+ Add more time" at bounding box center [209, 296] width 50 height 13
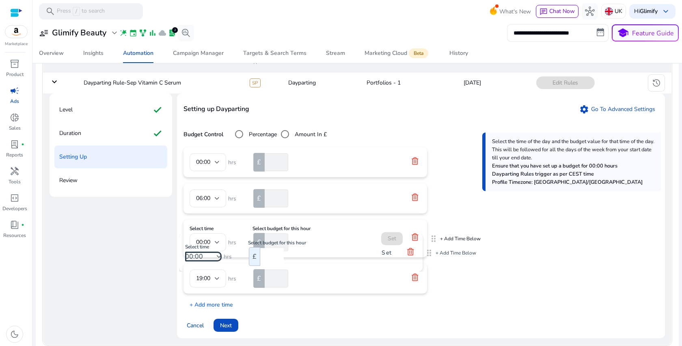
drag, startPoint x: 433, startPoint y: 281, endPoint x: 429, endPoint y: 244, distance: 37.6
click at [217, 247] on div at bounding box center [217, 242] width 5 height 10
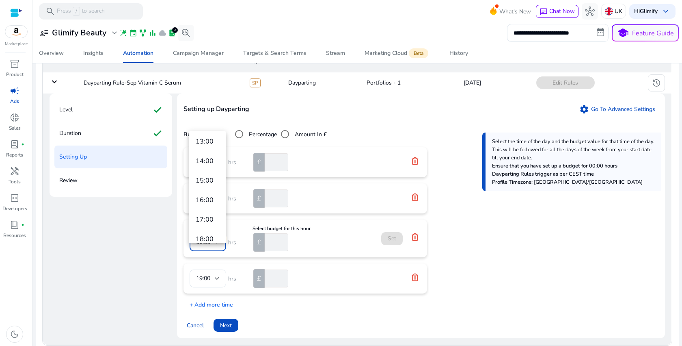
scroll to position [214, 0]
click at [214, 147] on span "12:00" at bounding box center [208, 144] width 24 height 9
click at [273, 251] on input "number" at bounding box center [275, 242] width 25 height 18
type input "**"
click at [390, 242] on span "Set" at bounding box center [392, 238] width 9 height 9
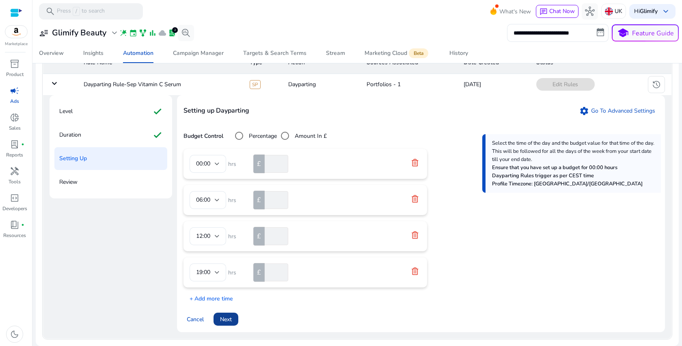
click at [220, 323] on span "Next" at bounding box center [226, 319] width 12 height 9
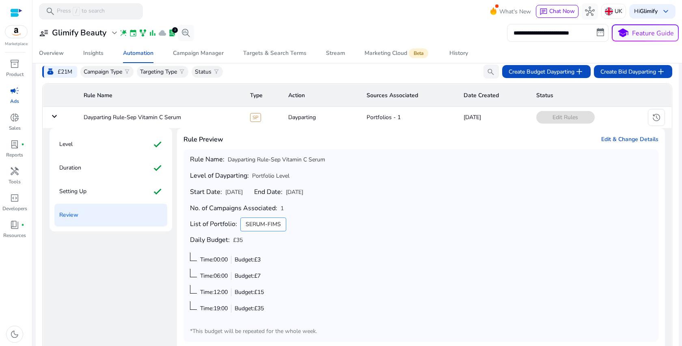
scroll to position [72, 0]
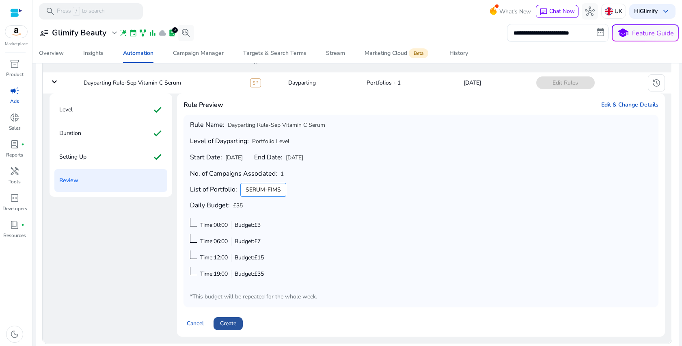
click at [223, 327] on span "Create" at bounding box center [228, 323] width 16 height 9
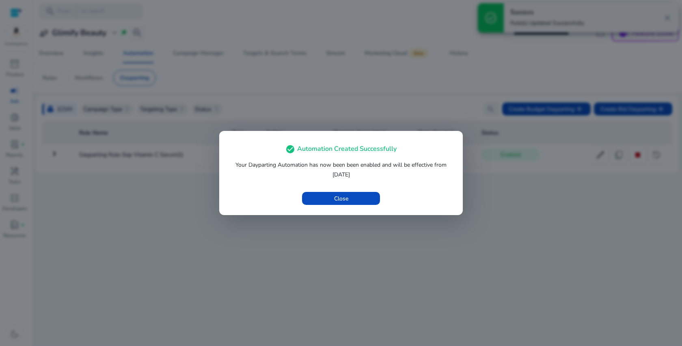
scroll to position [0, 0]
click at [307, 203] on span "button" at bounding box center [341, 197] width 78 height 19
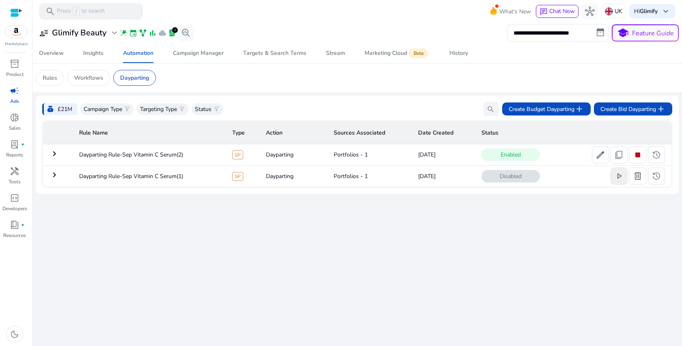
click at [622, 174] on span "play_arrow" at bounding box center [619, 176] width 10 height 10
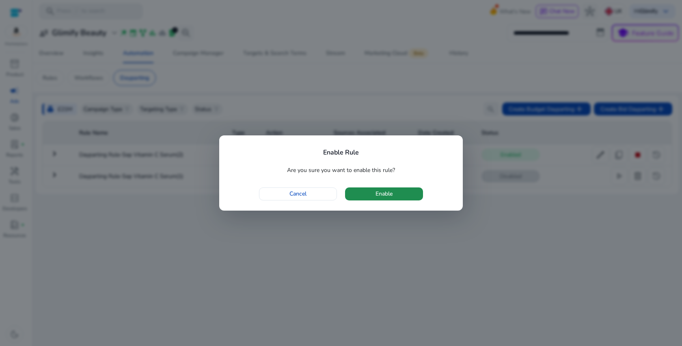
click at [419, 197] on span "button" at bounding box center [384, 193] width 78 height 19
